Goal: Information Seeking & Learning: Learn about a topic

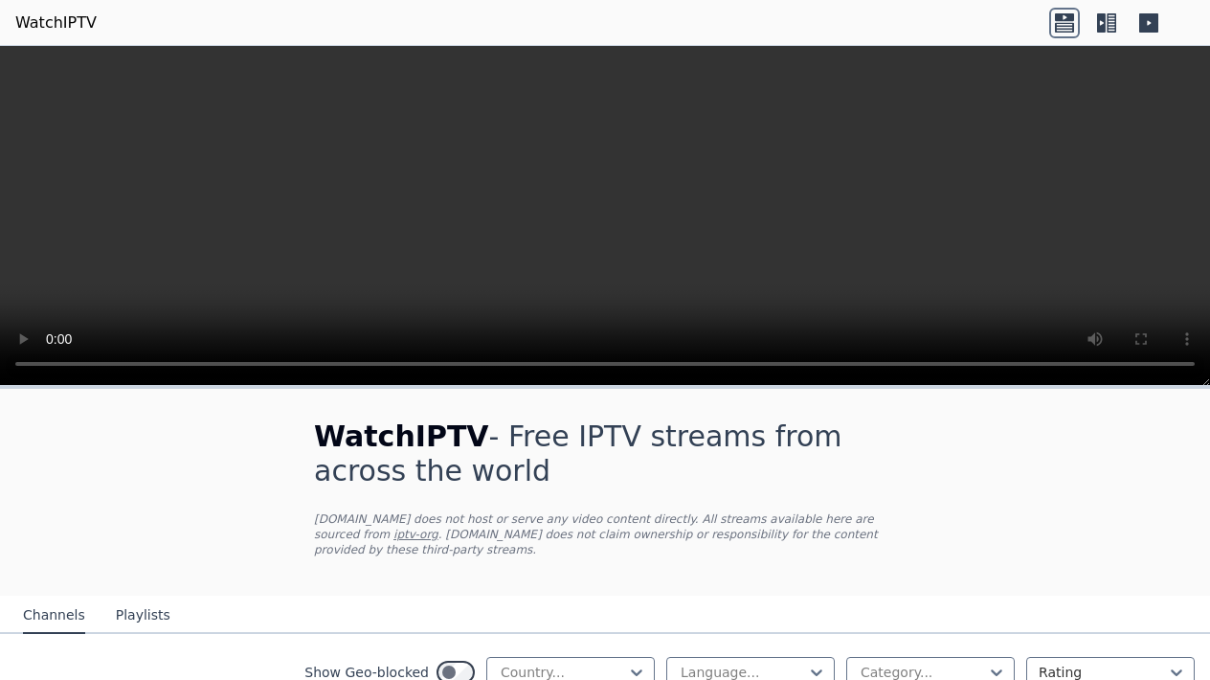
click at [508, 418] on div "WatchIPTV - Free IPTV streams from across the world [DOMAIN_NAME] does not host…" at bounding box center [605, 492] width 644 height 207
click at [1158, 25] on icon at bounding box center [1149, 22] width 19 height 19
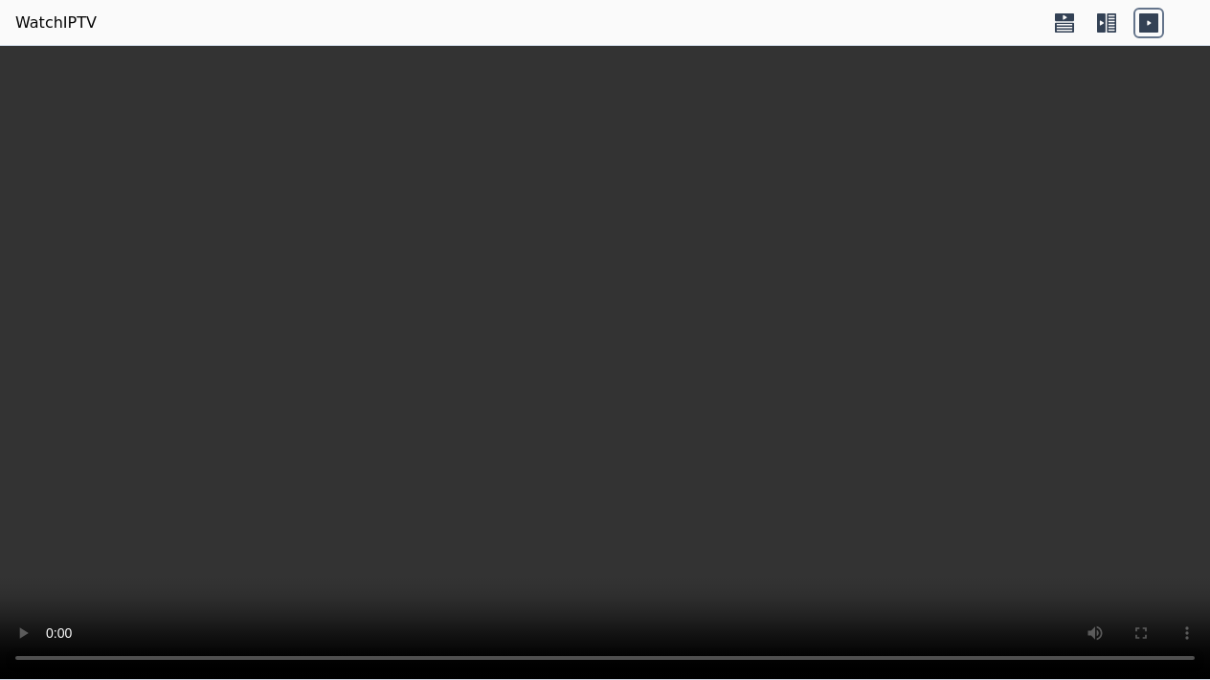
click at [1068, 20] on icon at bounding box center [1064, 17] width 19 height 8
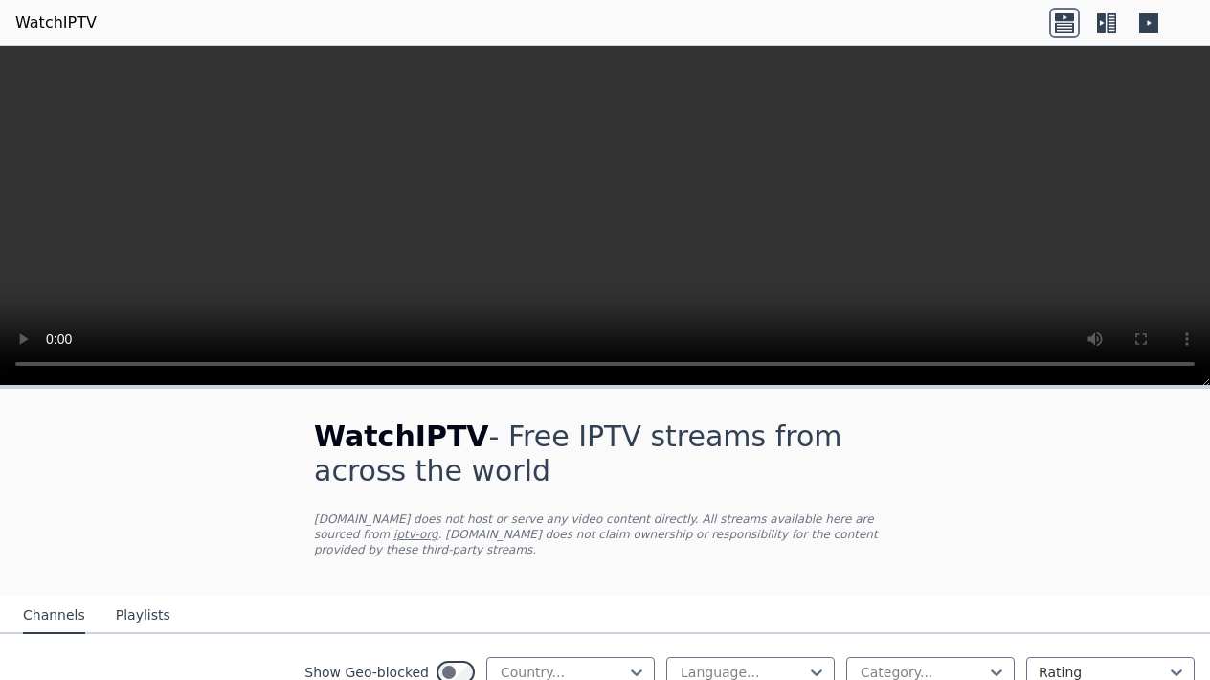
click at [1109, 21] on icon at bounding box center [1107, 23] width 31 height 31
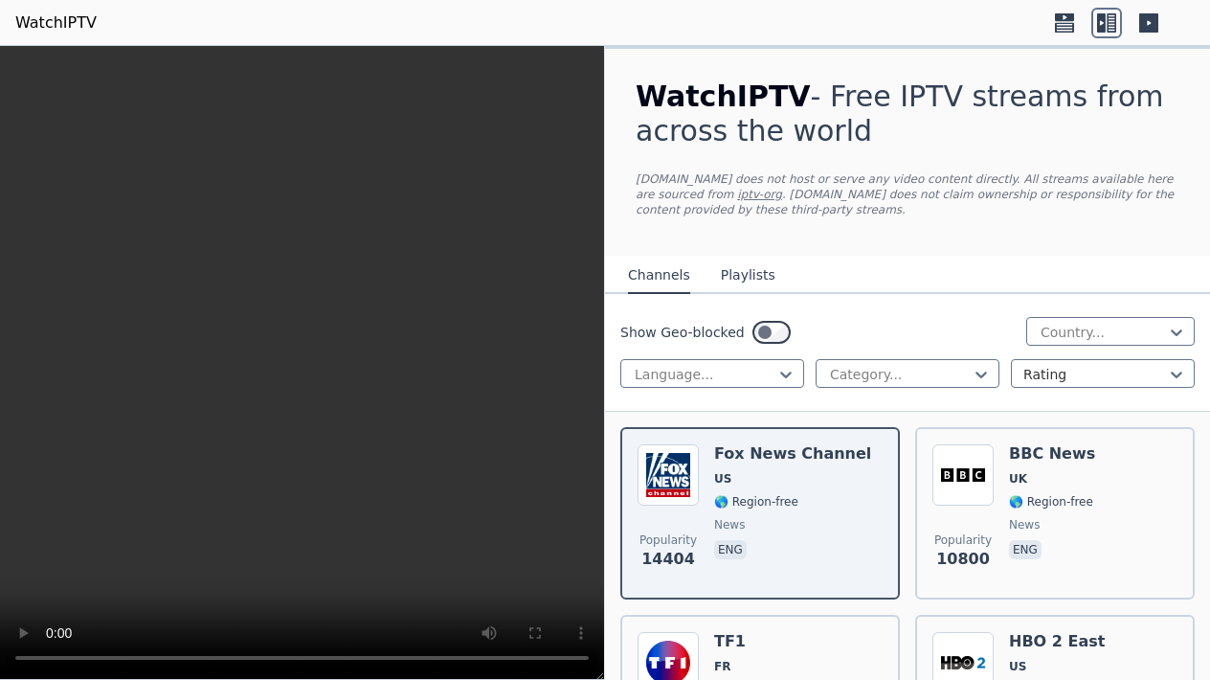
click at [984, 214] on p "WatchIPTV.xyz does not host or serve any video content directly. All streams av…" at bounding box center [908, 194] width 544 height 46
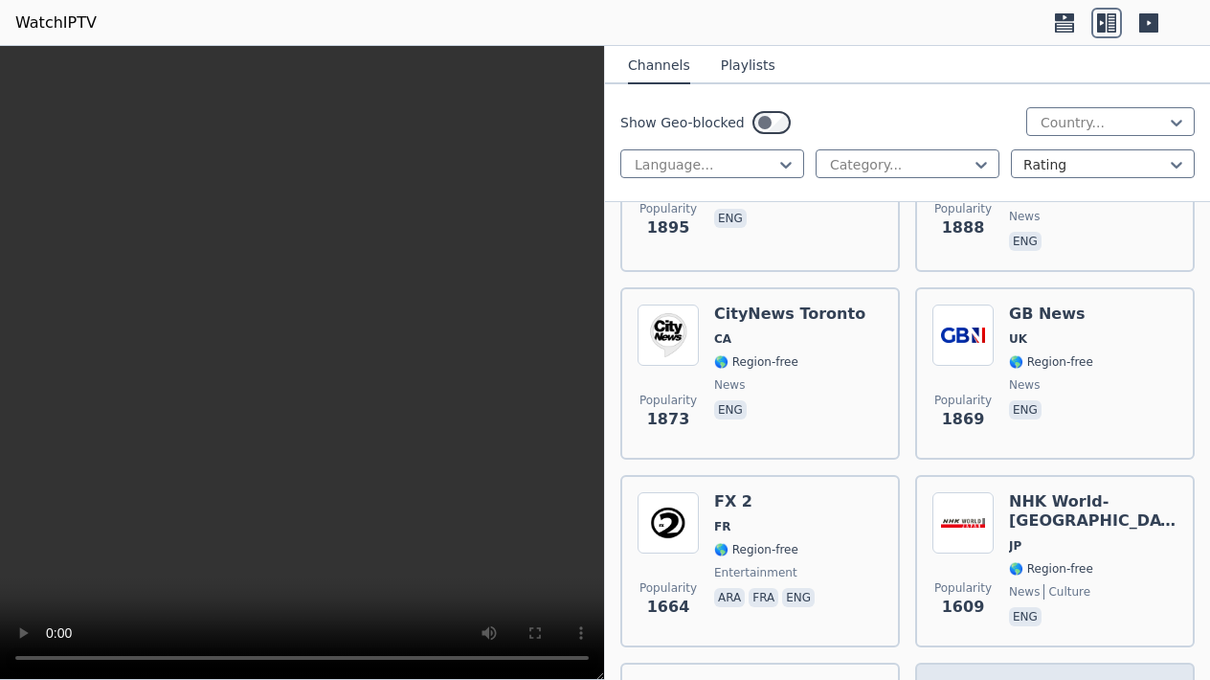
scroll to position [2511, 0]
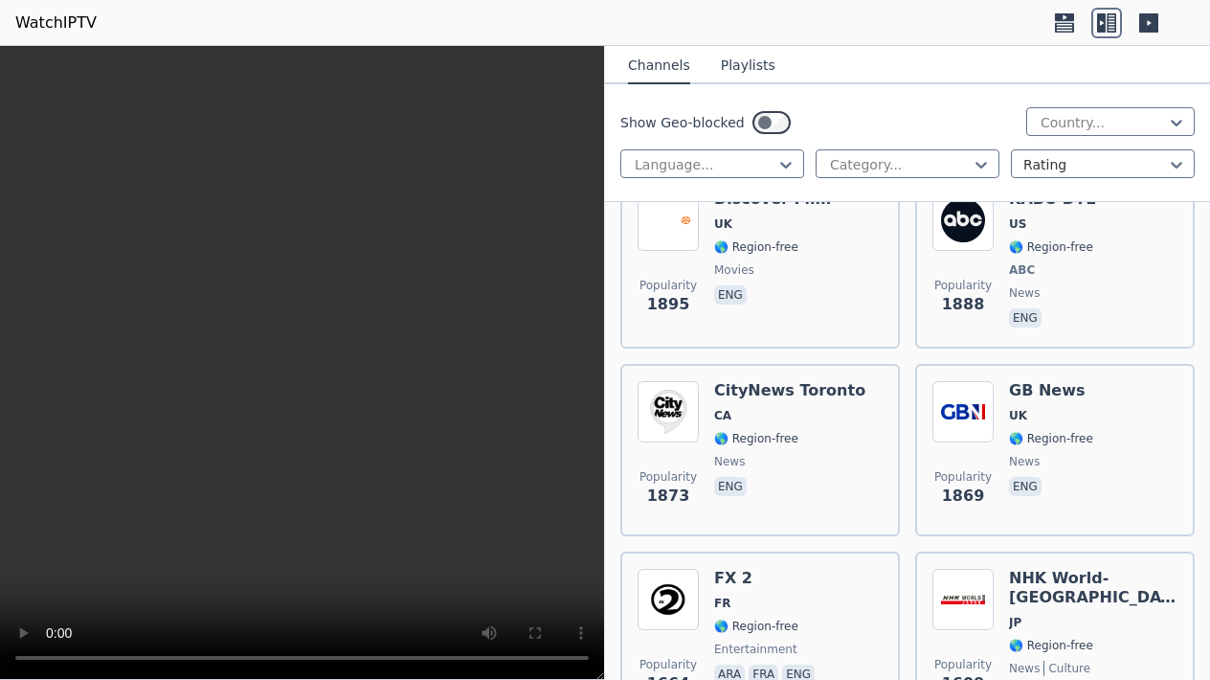
click at [750, 61] on button "Playlists" at bounding box center [748, 66] width 55 height 36
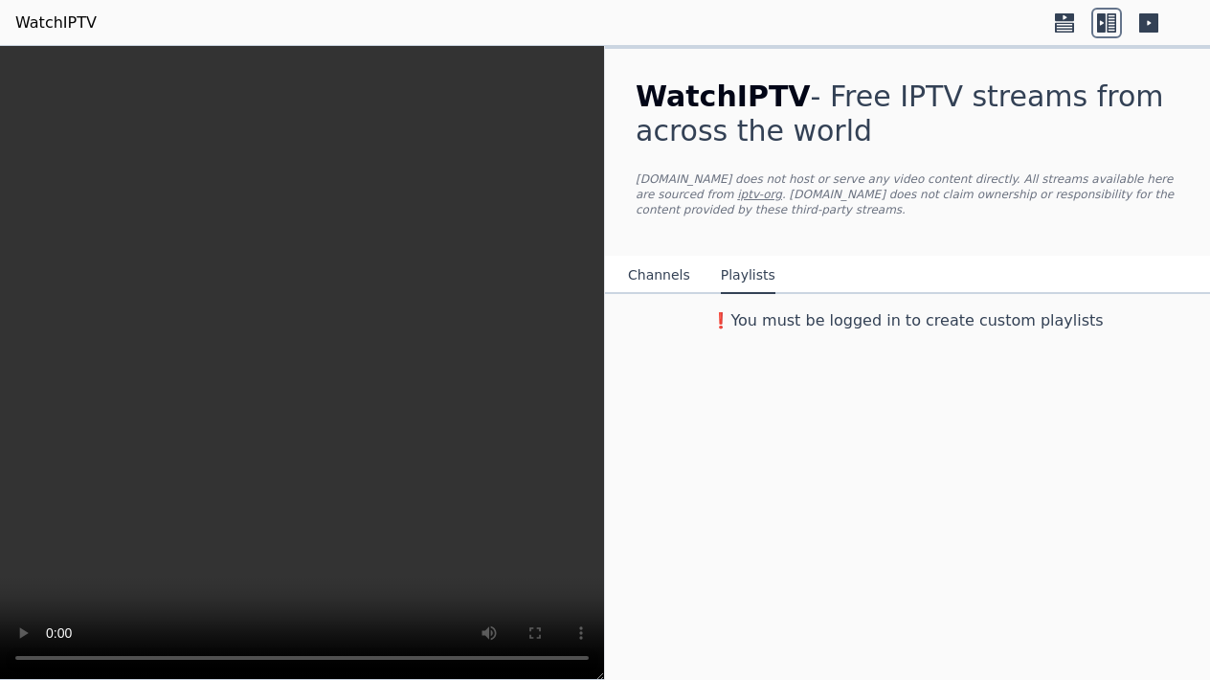
click at [662, 275] on button "Channels" at bounding box center [659, 276] width 62 height 36
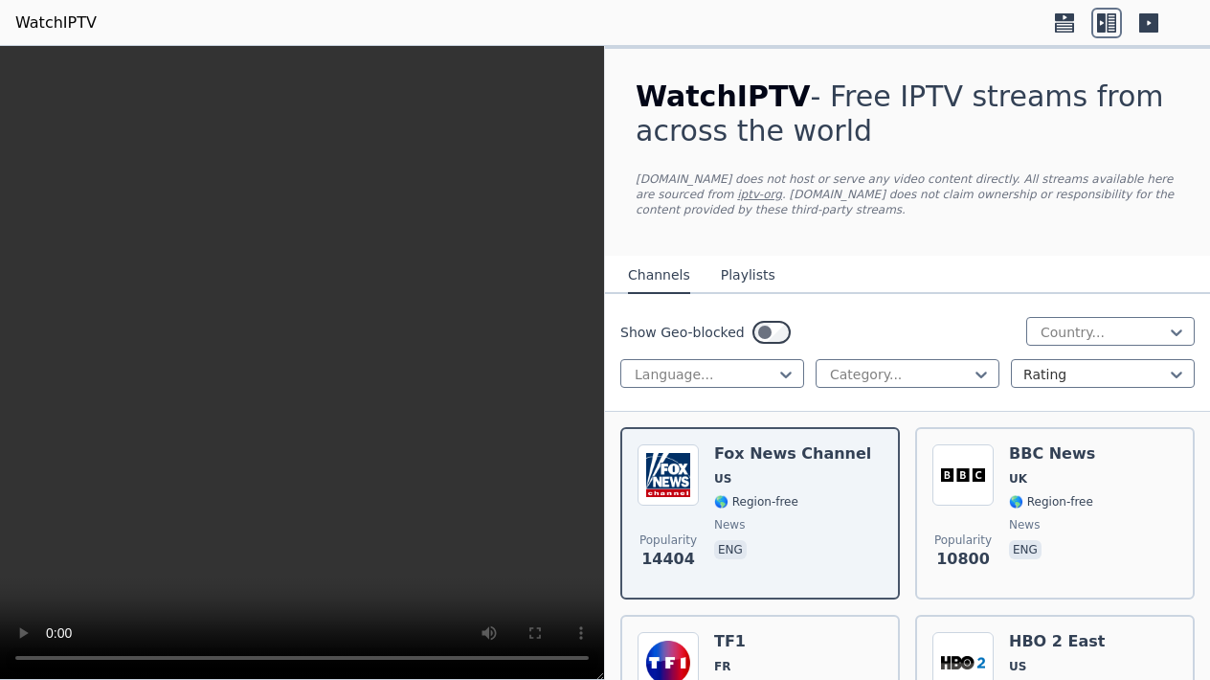
click at [740, 275] on button "Playlists" at bounding box center [748, 276] width 55 height 36
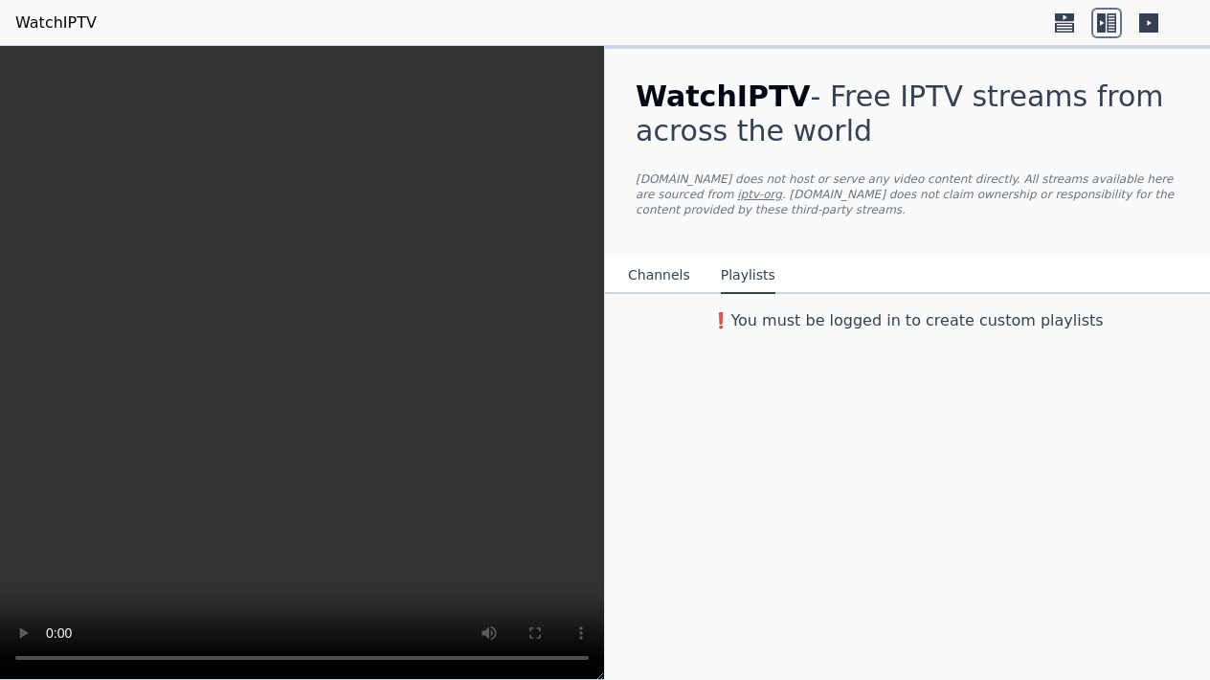
click at [662, 267] on button "Channels" at bounding box center [659, 276] width 62 height 36
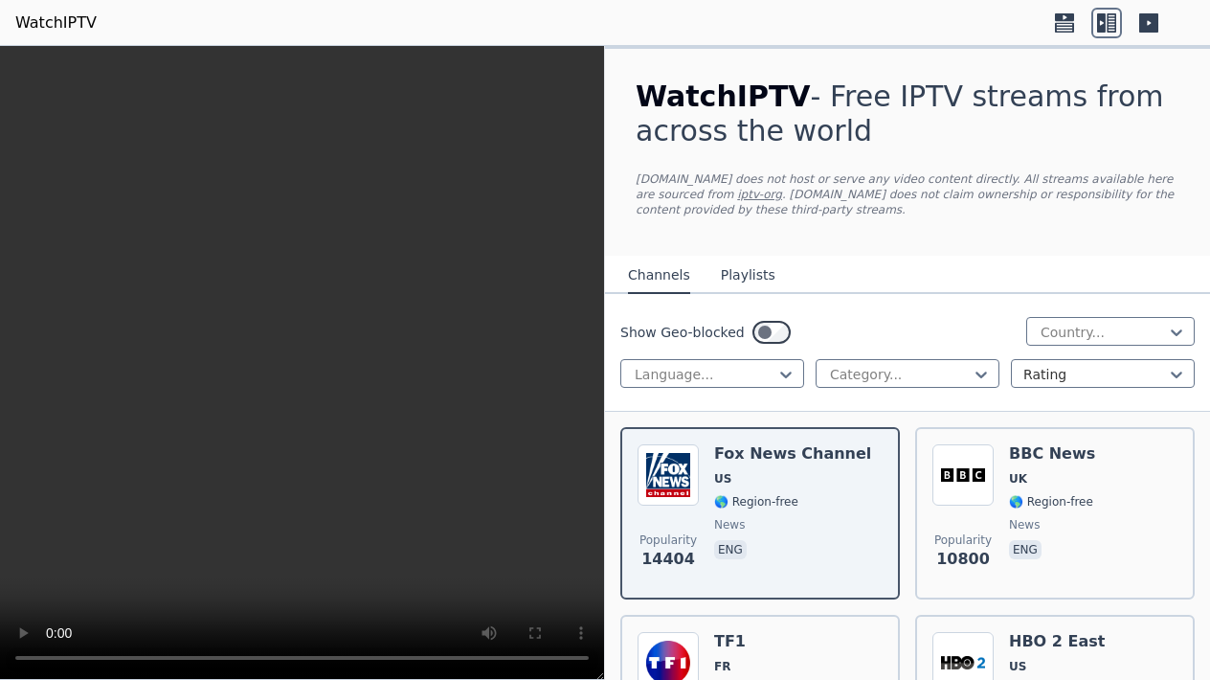
click at [745, 333] on div "Show Geo-blocked" at bounding box center [706, 332] width 170 height 31
click at [936, 319] on div "Show Geo-blocked Country..." at bounding box center [908, 332] width 575 height 31
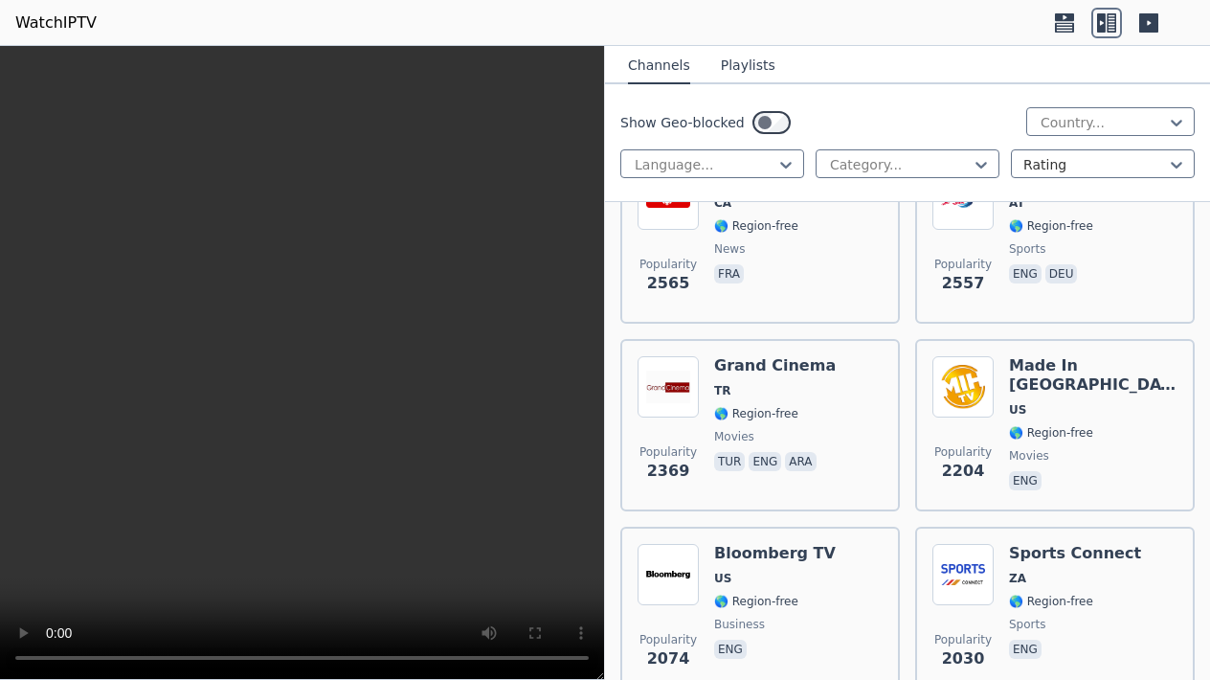
scroll to position [1594, 0]
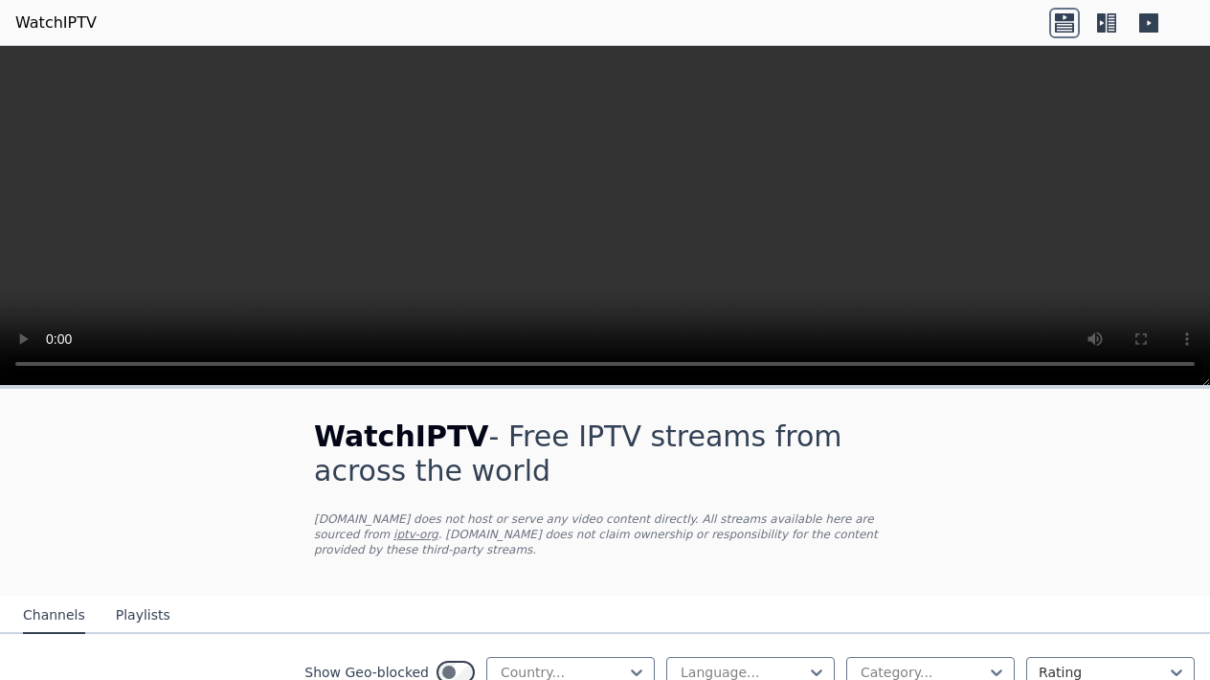
click at [1110, 24] on icon at bounding box center [1107, 23] width 31 height 31
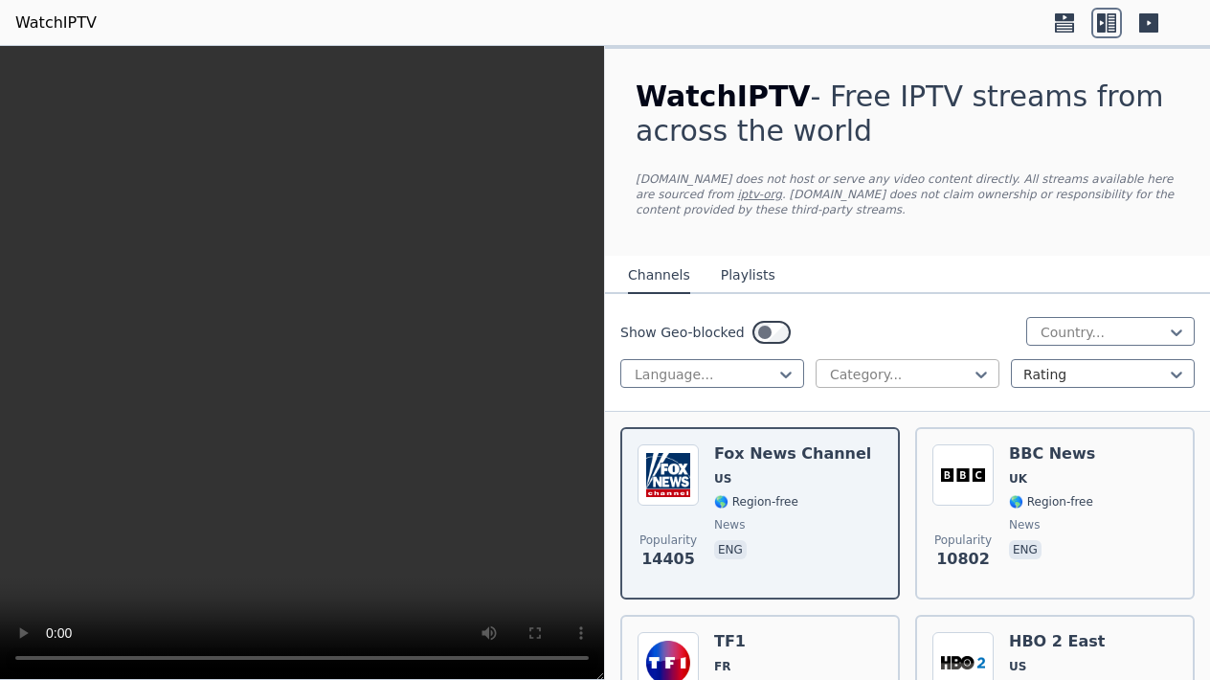
click at [856, 369] on div "Category..." at bounding box center [900, 374] width 140 height 19
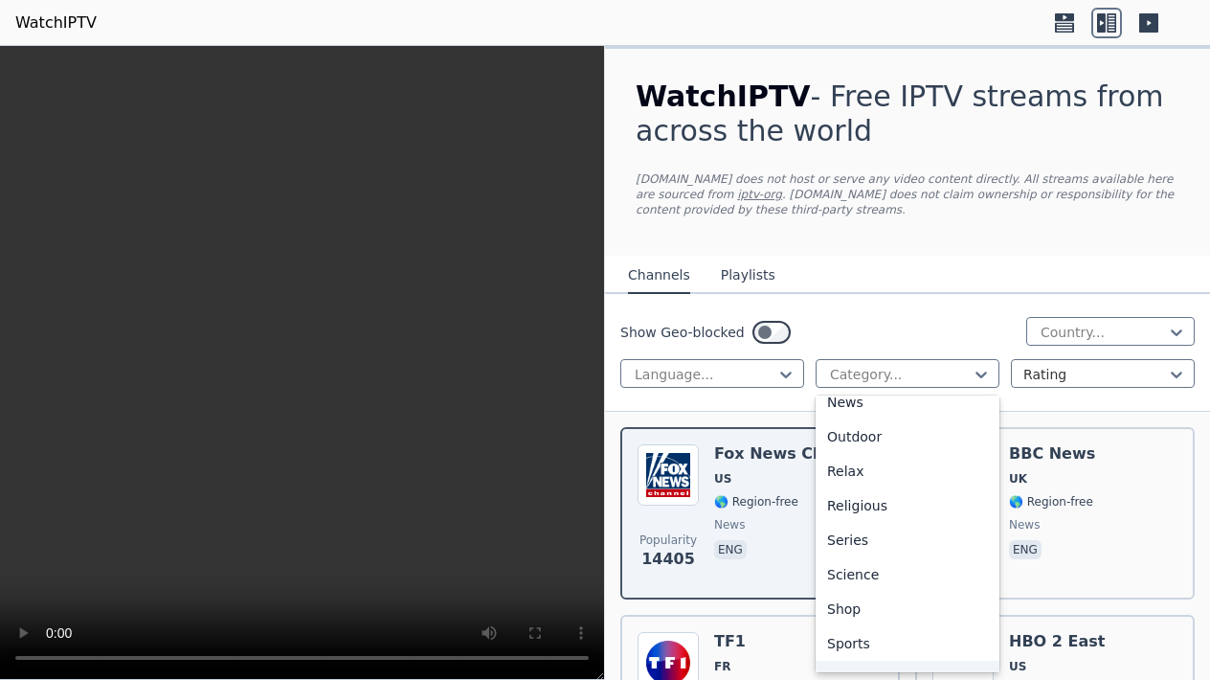
scroll to position [635, 0]
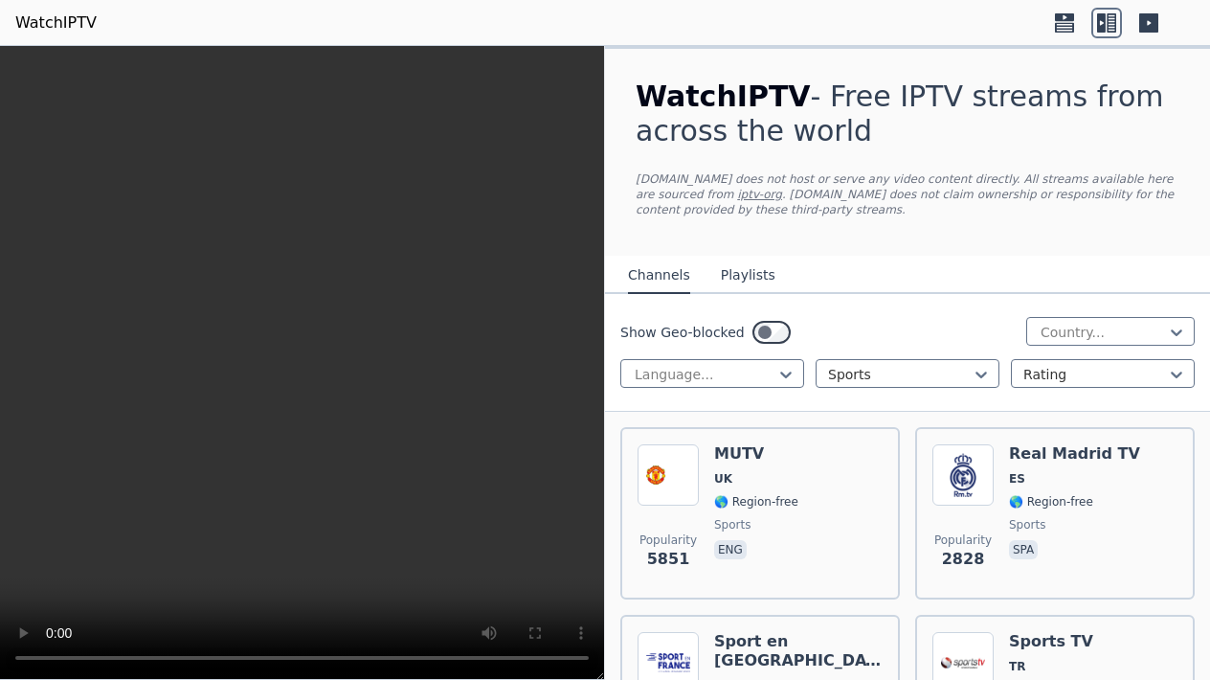
click at [1069, 399] on div "Show Geo-blocked Country... Language... option Sports, selected. Sports Rating" at bounding box center [907, 353] width 605 height 118
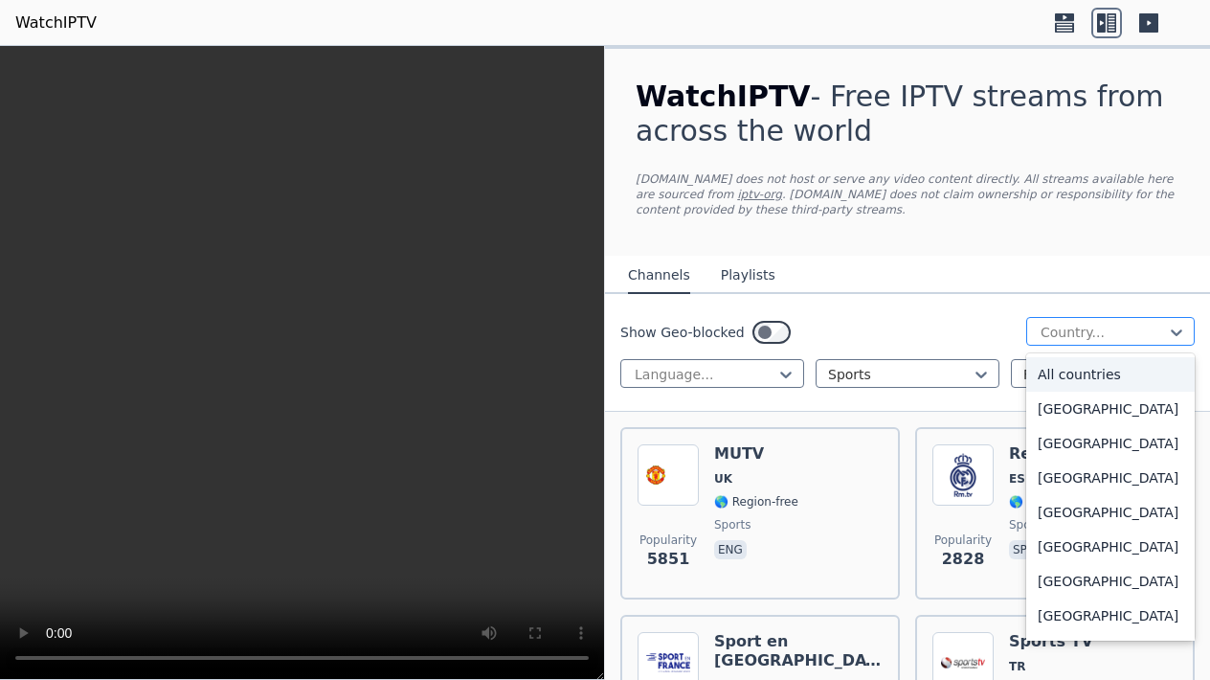
click at [1085, 333] on div "Country..." at bounding box center [1103, 332] width 124 height 19
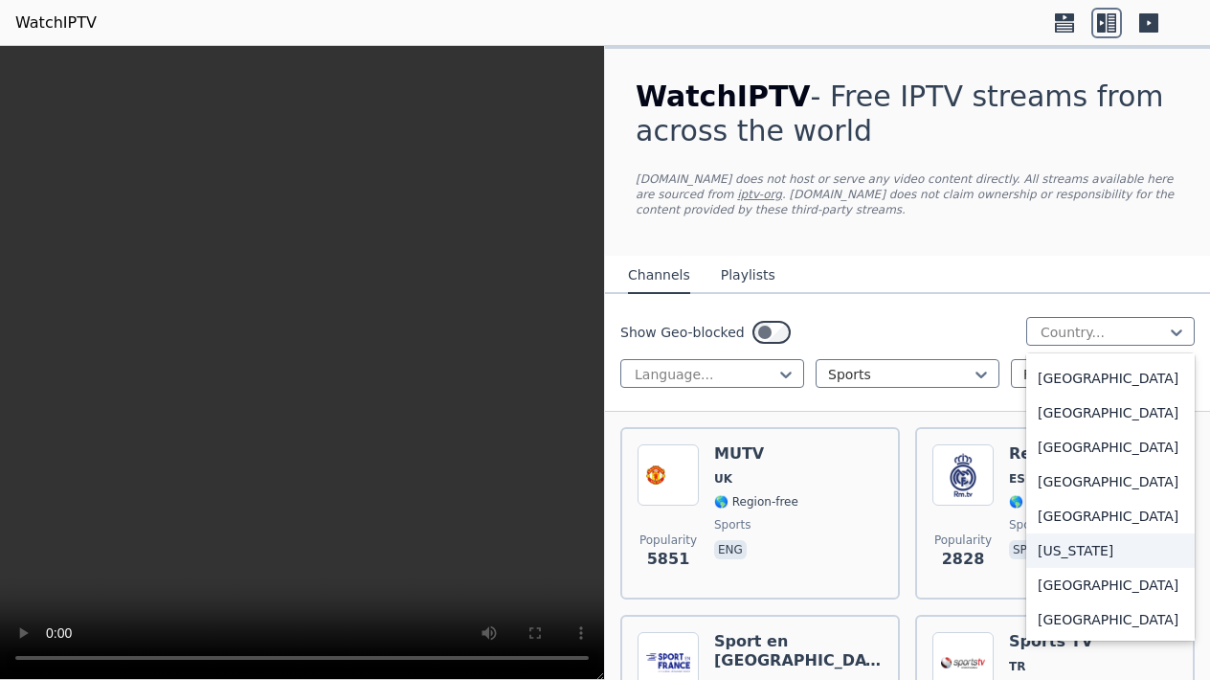
scroll to position [5026, 0]
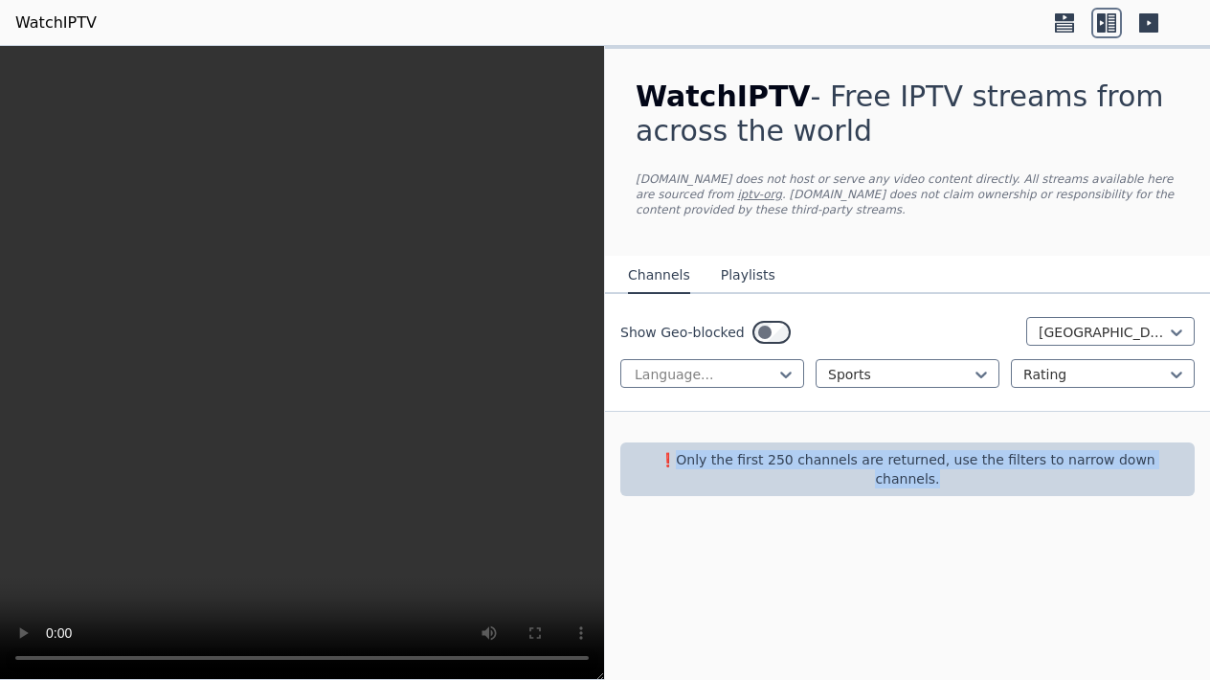
drag, startPoint x: 667, startPoint y: 452, endPoint x: 1169, endPoint y: 448, distance: 501.8
click at [1169, 451] on p "❗️Only the first 250 channels are returned, use the filters to narrow down chan…" at bounding box center [907, 469] width 559 height 38
copy p "Only the first 250 channels are returned, use the filters to narrow down channe…"
